Goal: Check status: Check status

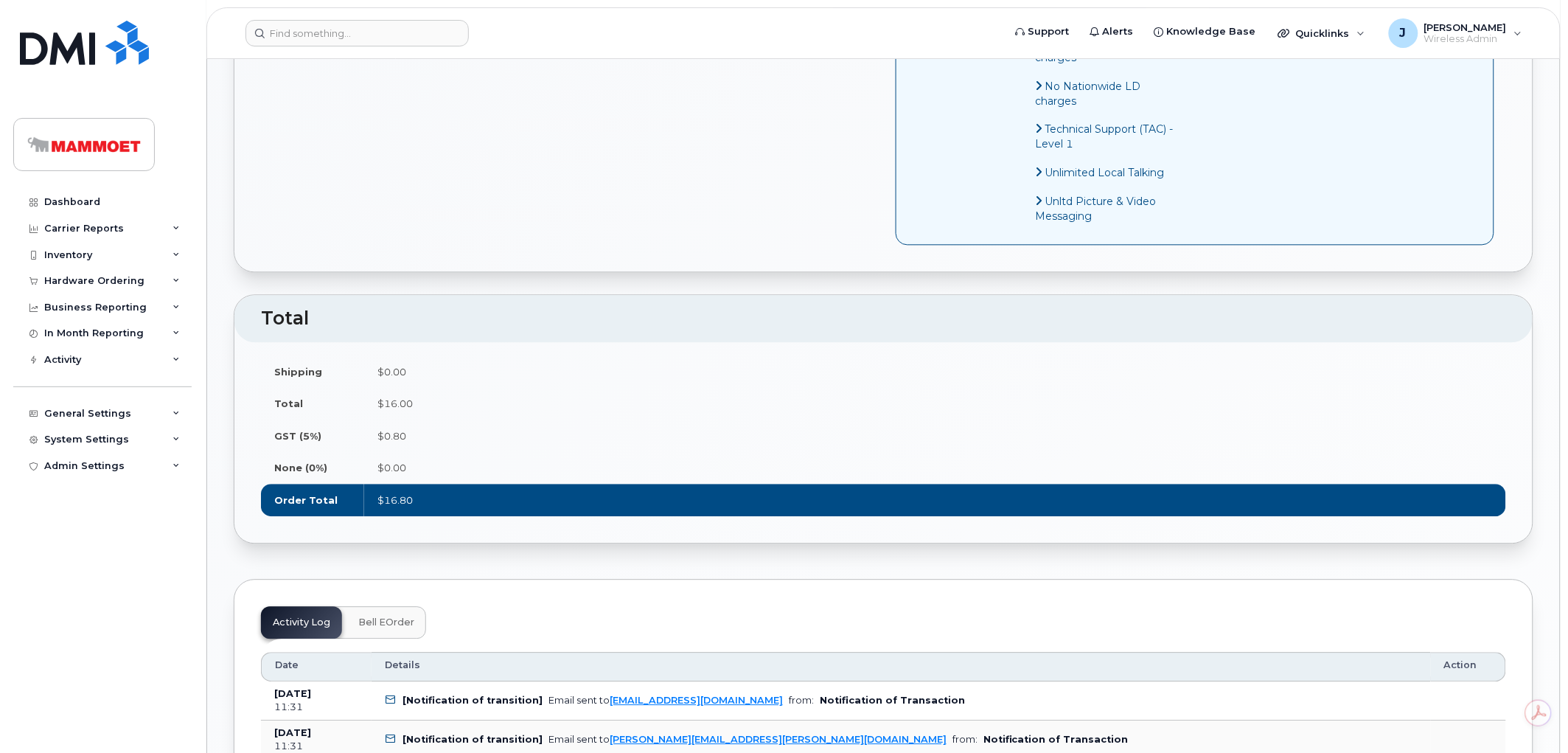
scroll to position [902, 0]
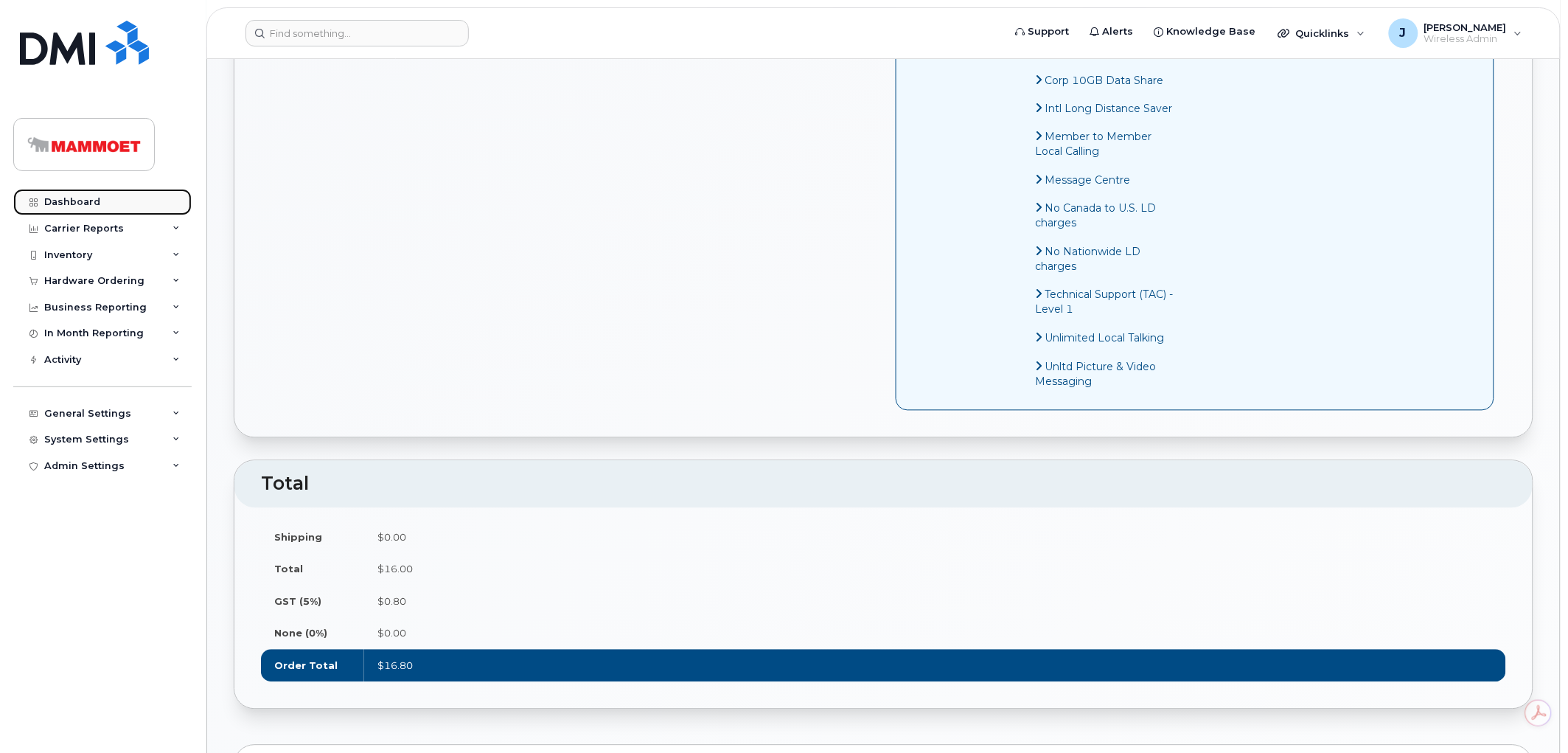
click at [84, 197] on div "Dashboard" at bounding box center [72, 201] width 56 height 12
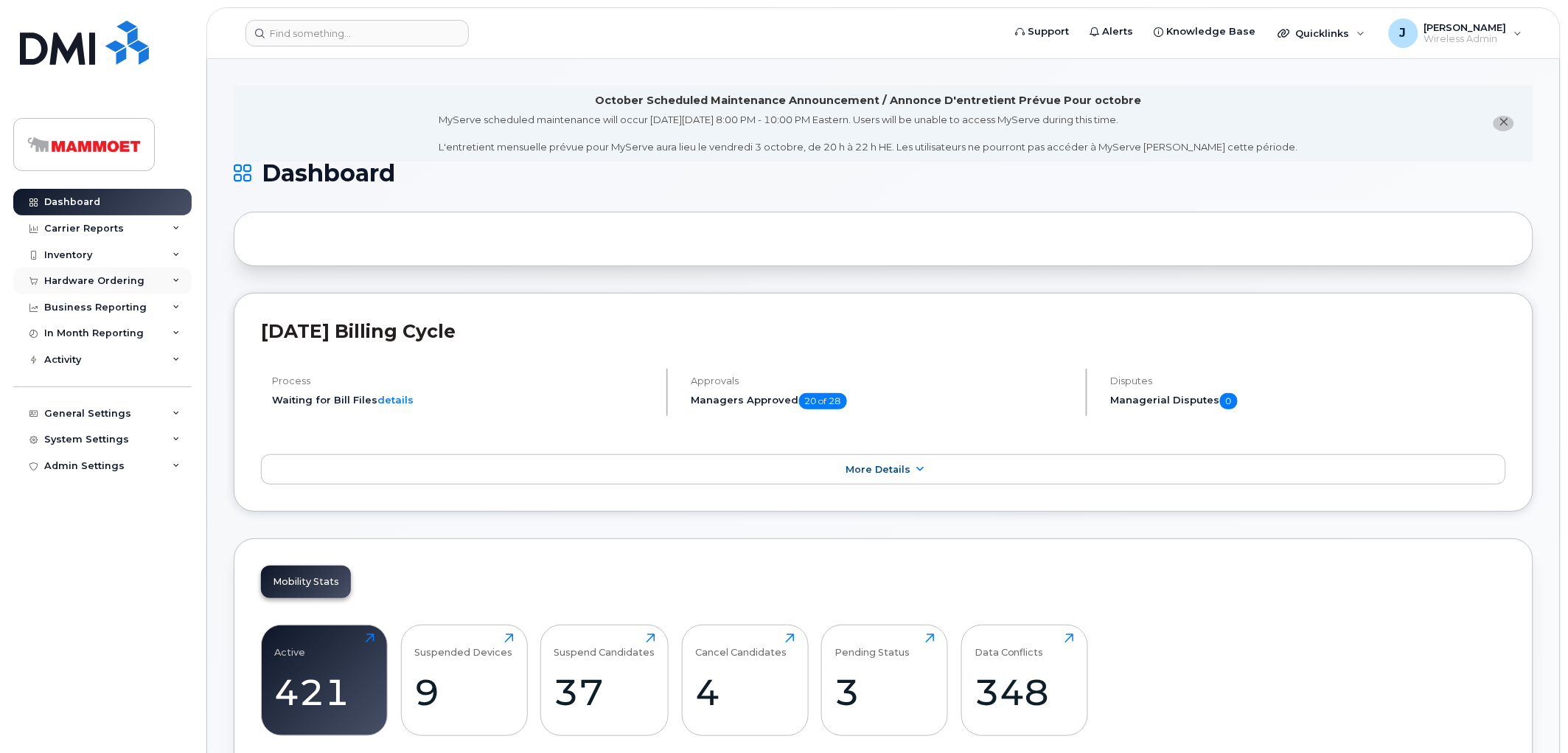
click at [81, 285] on div "Hardware Ordering" at bounding box center [94, 281] width 100 height 12
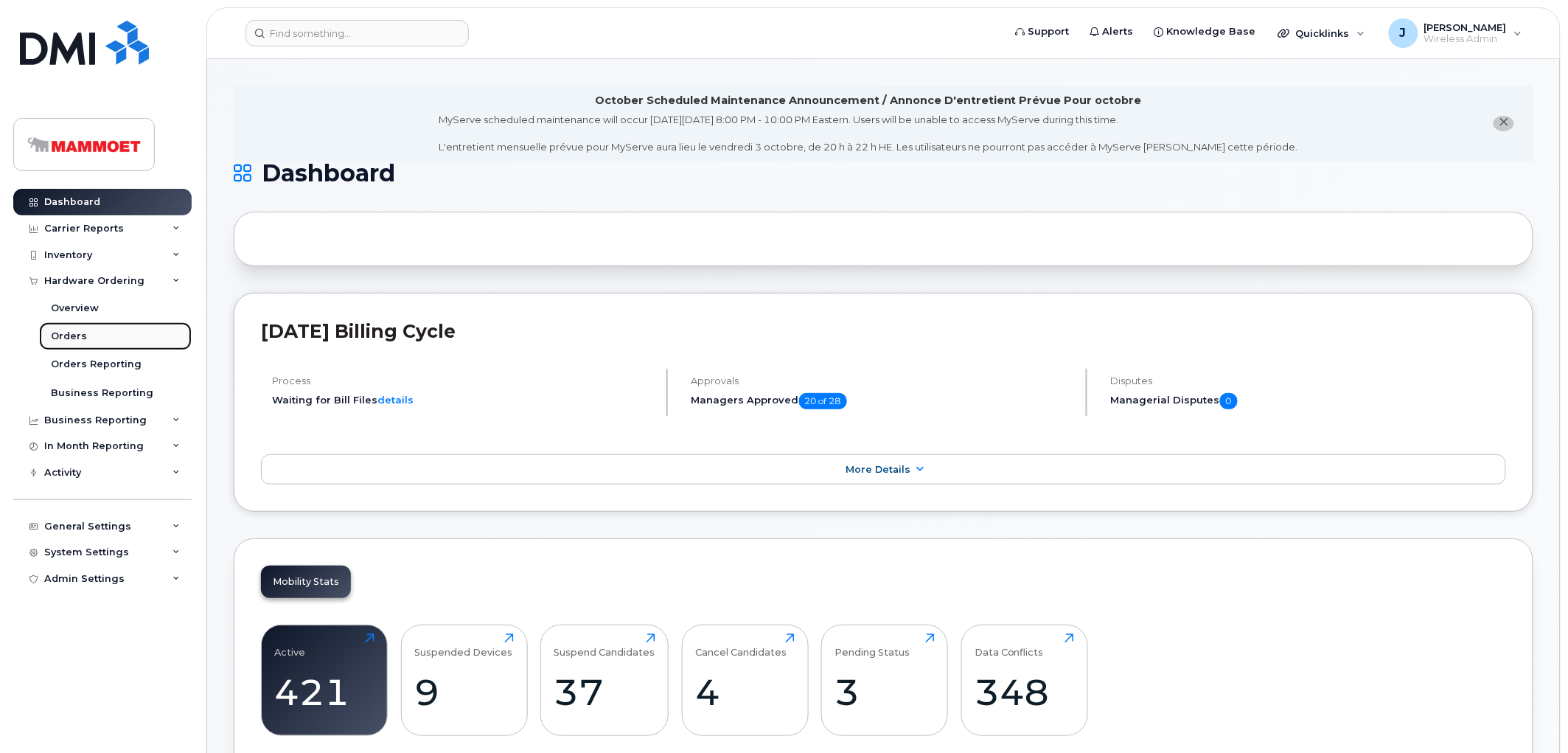
click at [53, 340] on div "Orders" at bounding box center [68, 336] width 36 height 14
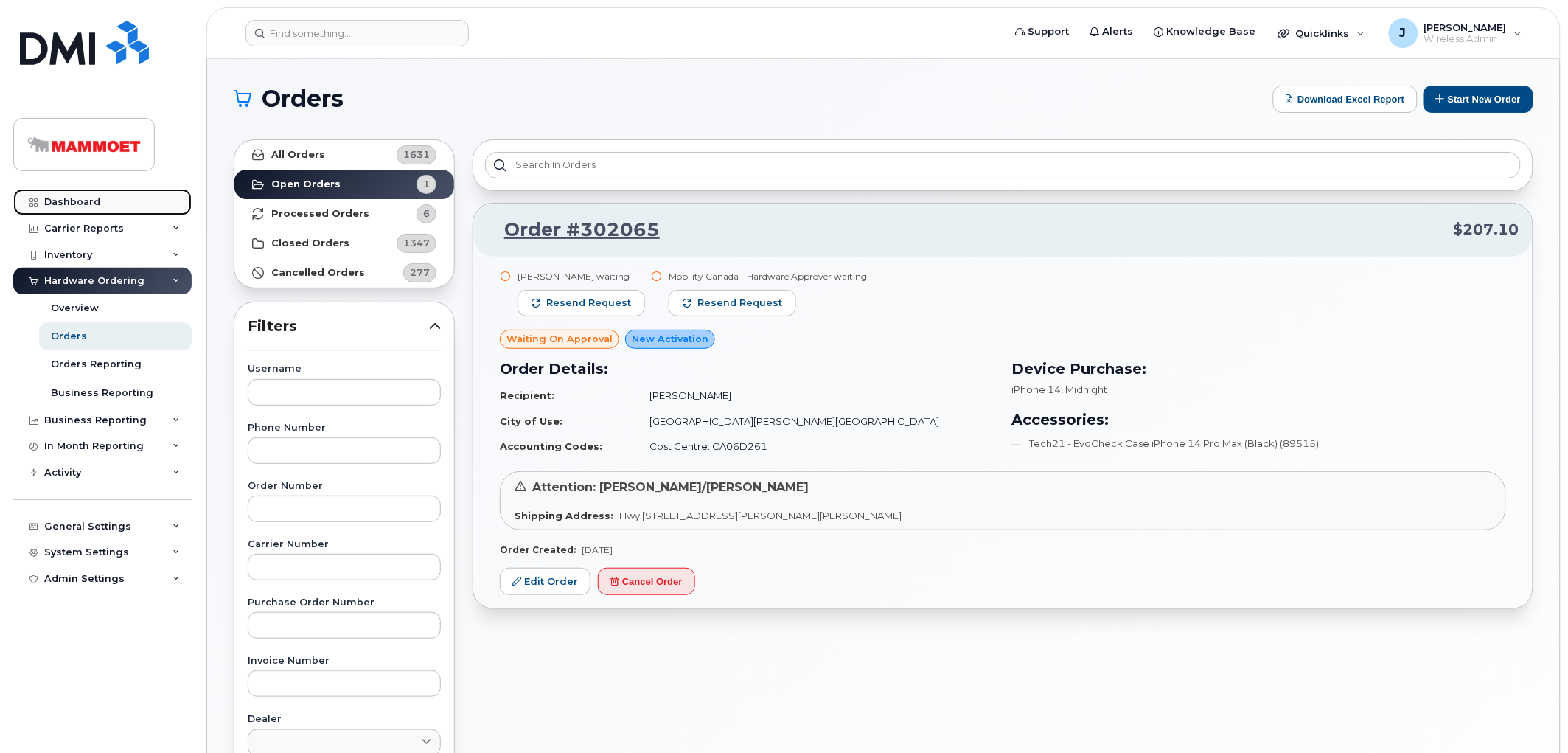
click at [74, 192] on link "Dashboard" at bounding box center [103, 201] width 178 height 26
